Goal: Task Accomplishment & Management: Manage account settings

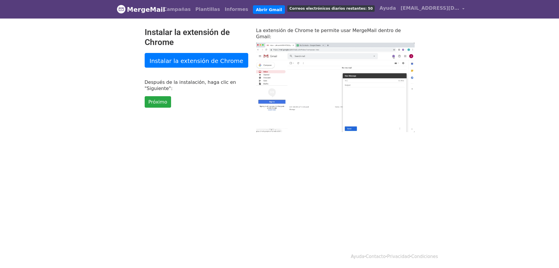
click at [296, 8] on font "Correos electrónicos diarios restantes: 50" at bounding box center [331, 8] width 83 height 4
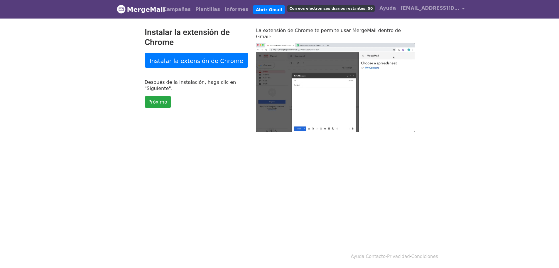
type input "52.76"
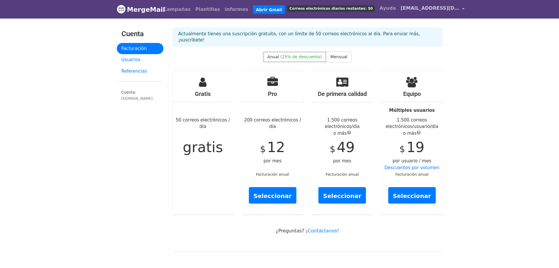
click at [435, 9] on link "[EMAIL_ADDRESS][DOMAIN_NAME]" at bounding box center [433, 9] width 69 height 14
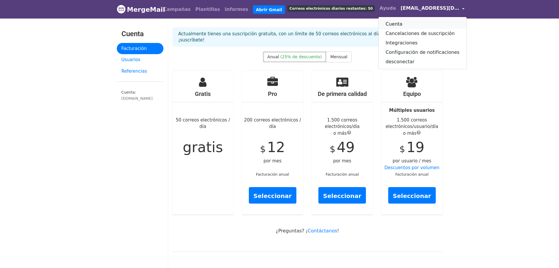
click at [386, 23] on font "Cuenta" at bounding box center [394, 24] width 17 height 6
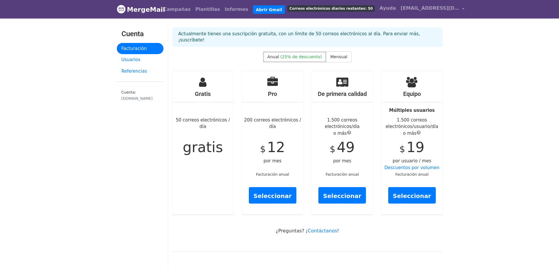
click at [329, 8] on font "Correos electrónicos diarios restantes: 50" at bounding box center [331, 8] width 83 height 4
click at [432, 8] on link "[EMAIL_ADDRESS][DOMAIN_NAME]" at bounding box center [433, 9] width 69 height 14
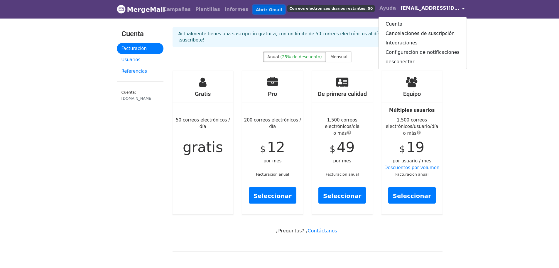
click at [256, 9] on font "Abrir Gmail" at bounding box center [269, 9] width 26 height 5
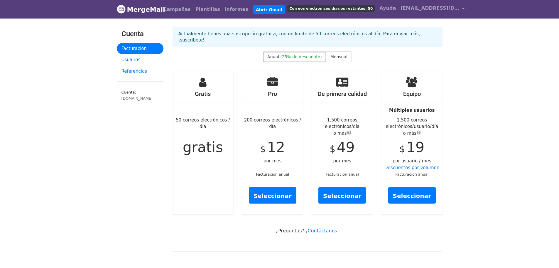
click at [316, 11] on font "Correos electrónicos diarios restantes: 50" at bounding box center [331, 8] width 83 height 4
click at [401, 8] on font "[EMAIL_ADDRESS][DOMAIN_NAME]" at bounding box center [447, 8] width 92 height 6
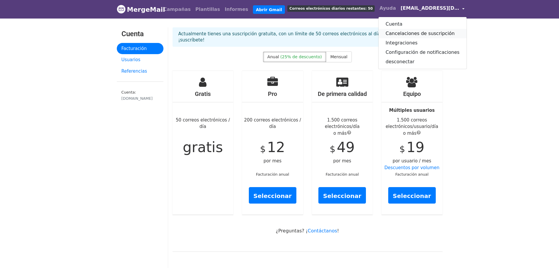
click at [386, 33] on font "Cancelaciones de suscripción" at bounding box center [420, 34] width 69 height 6
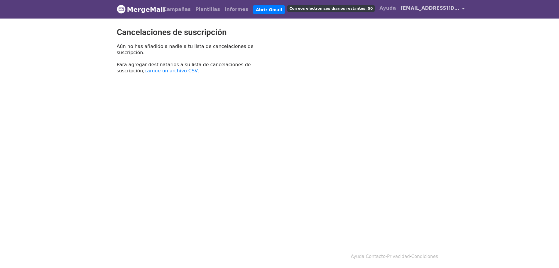
click at [401, 10] on font "[EMAIL_ADDRESS][DOMAIN_NAME]" at bounding box center [447, 8] width 92 height 6
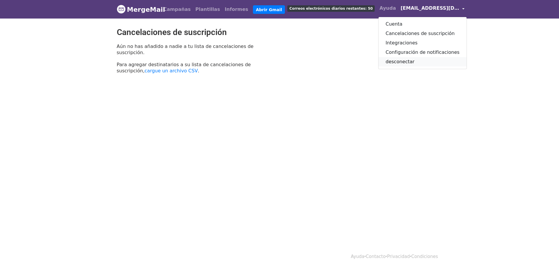
click at [386, 63] on font "desconectar" at bounding box center [400, 62] width 29 height 6
